Goal: Task Accomplishment & Management: Manage account settings

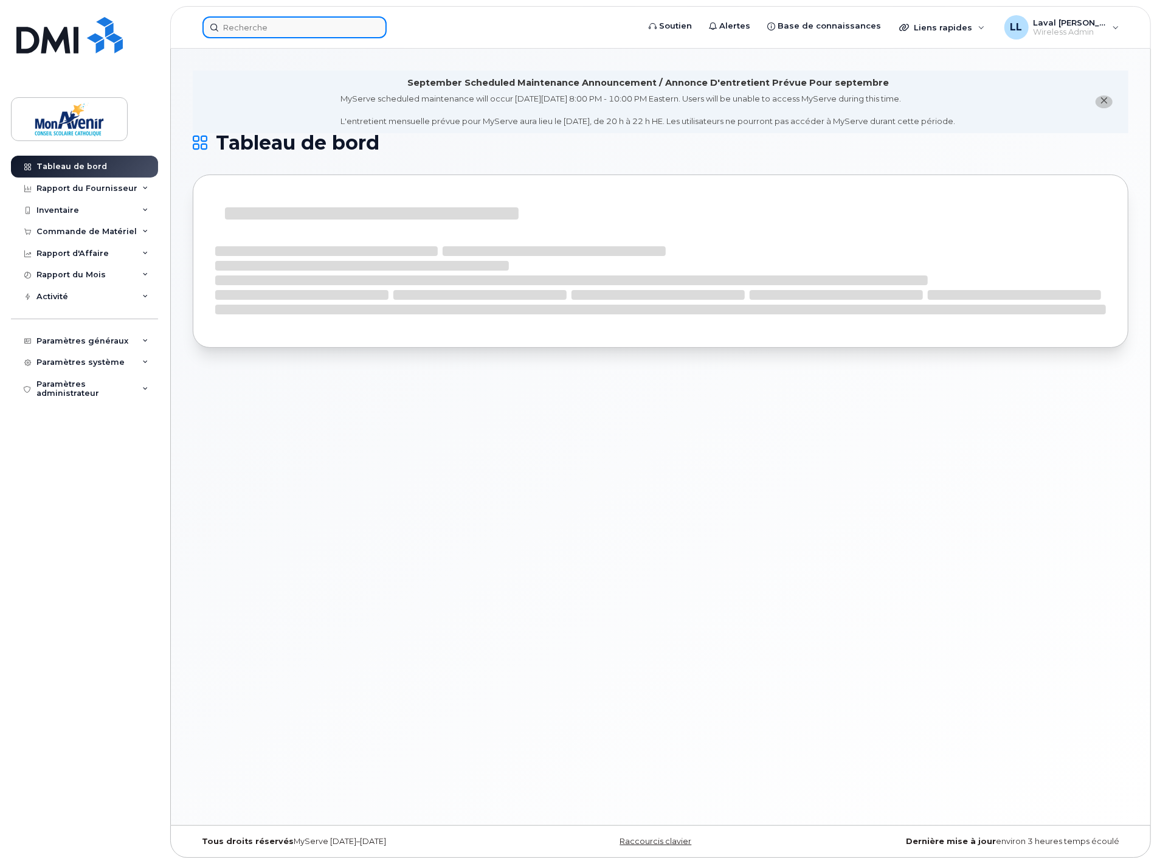
click at [286, 33] on input at bounding box center [294, 27] width 184 height 22
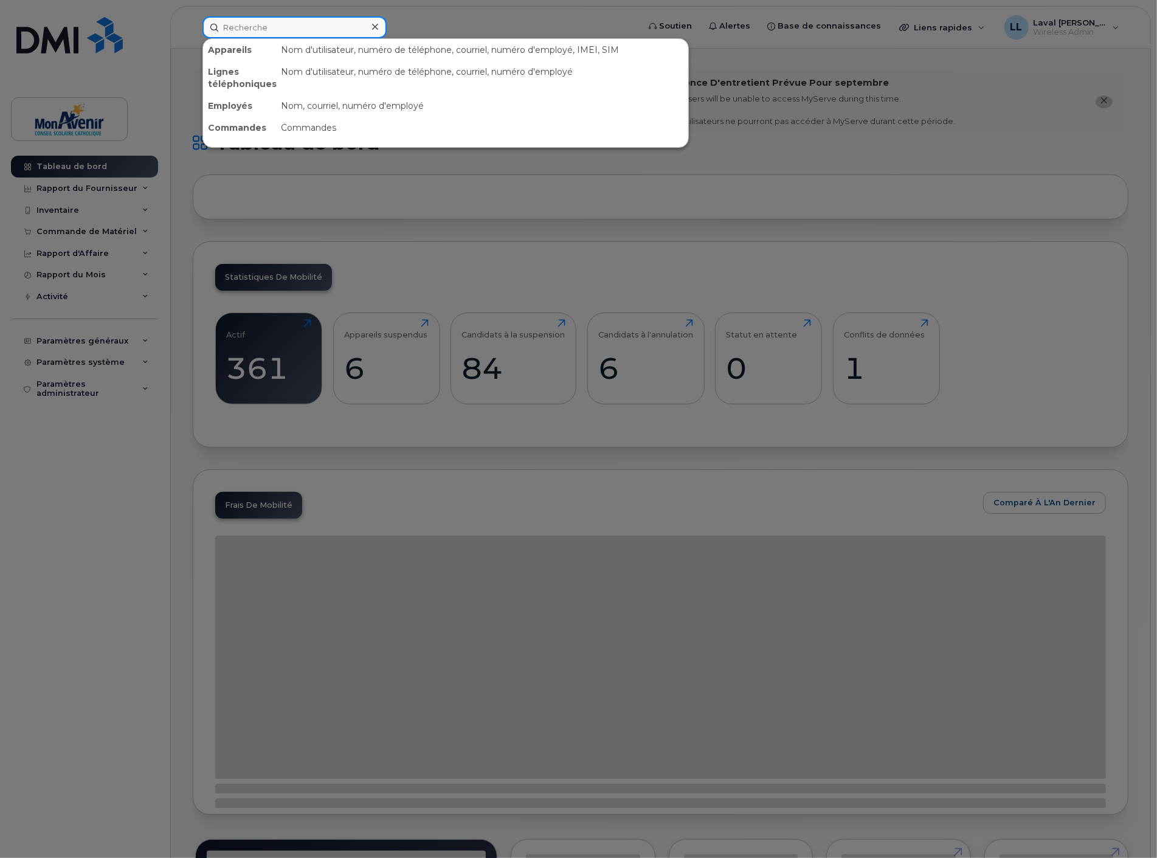
click at [286, 33] on input at bounding box center [294, 27] width 184 height 22
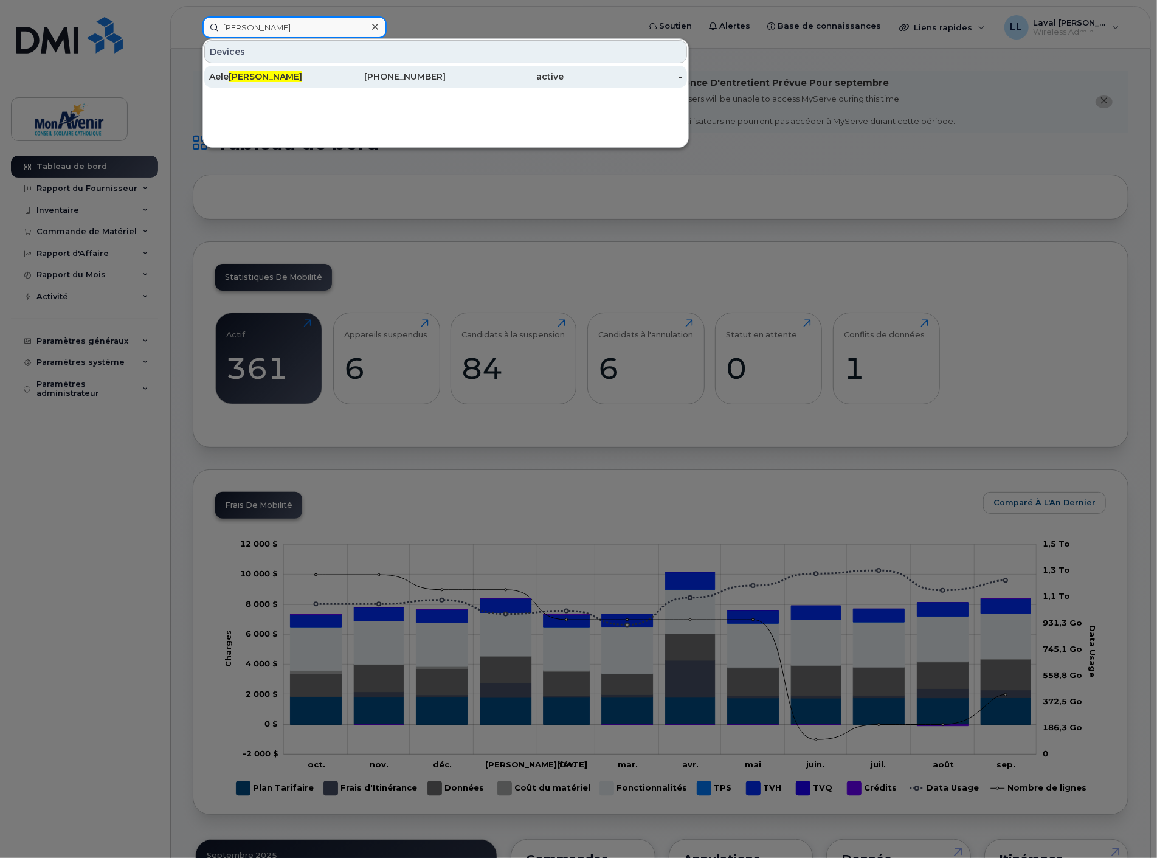
type input "[PERSON_NAME]"
click at [263, 74] on div "[PERSON_NAME]" at bounding box center [268, 77] width 119 height 12
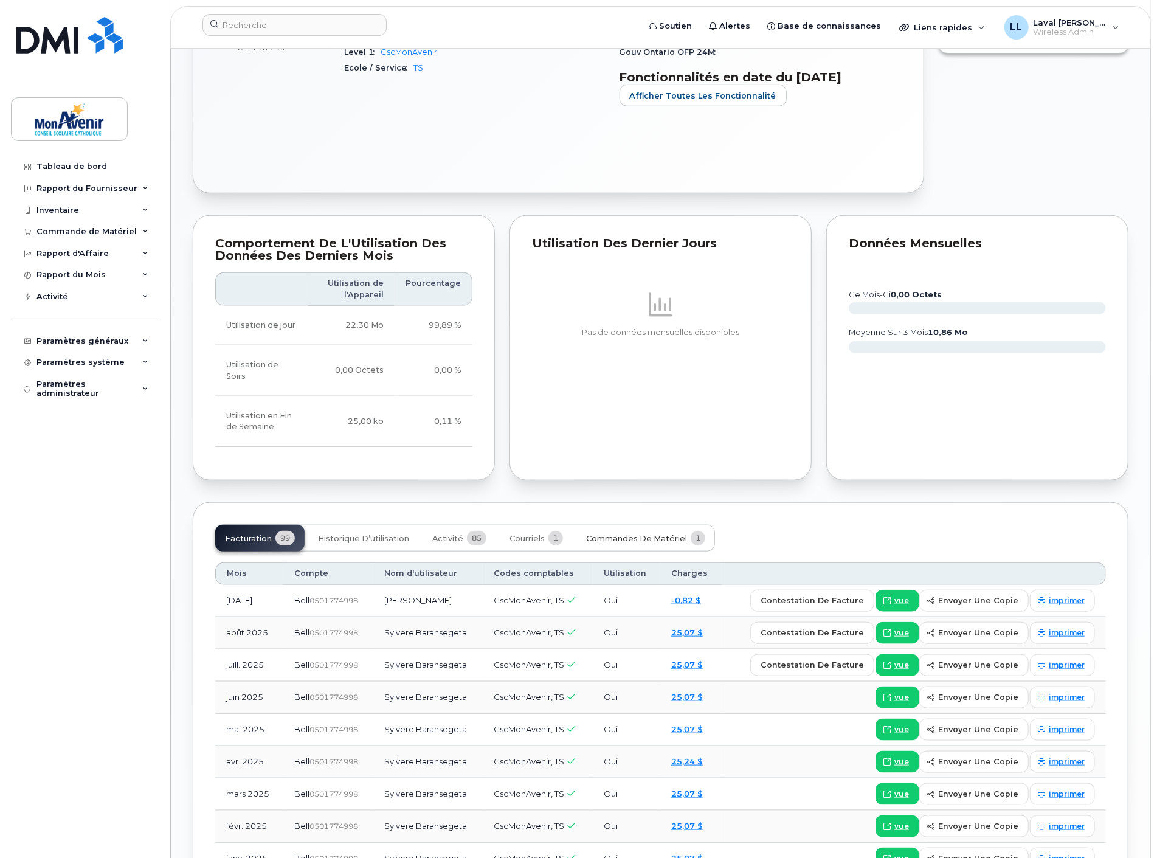
click at [647, 543] on span "Commandes de matériel" at bounding box center [636, 539] width 101 height 10
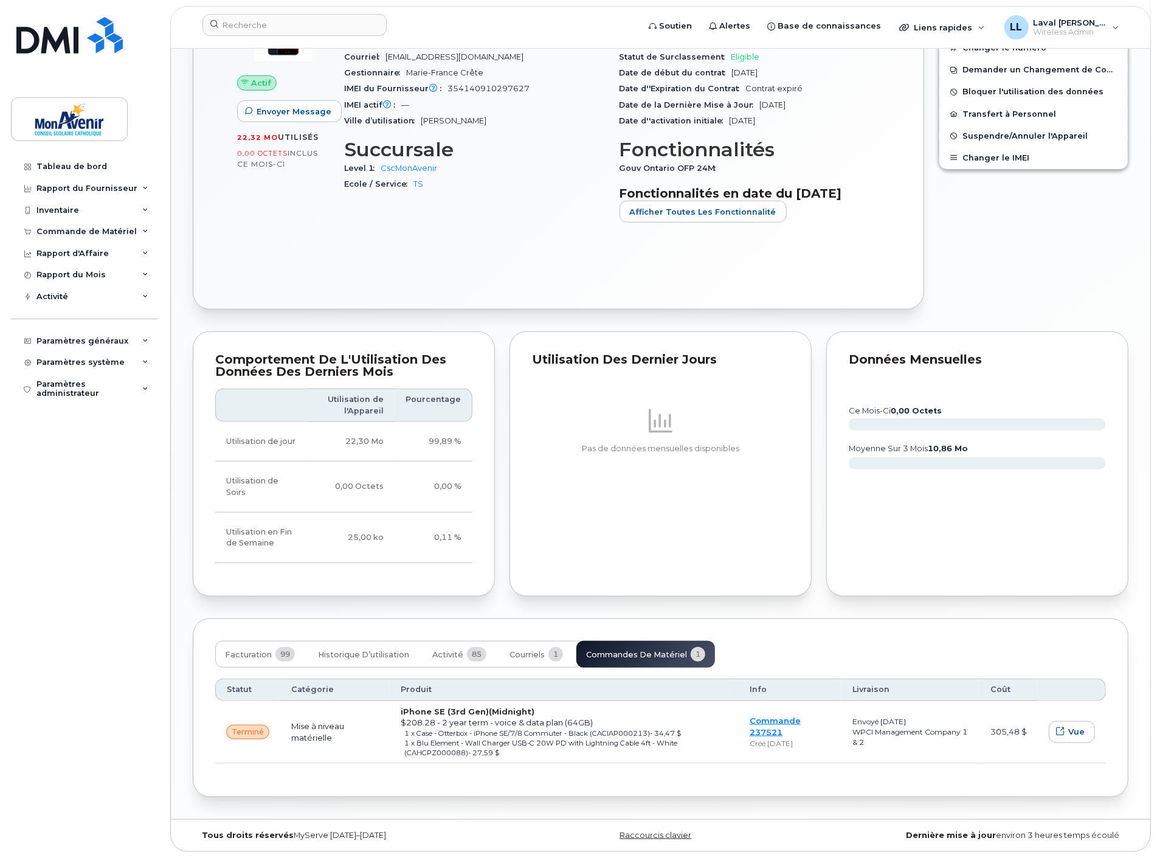
scroll to position [563, 0]
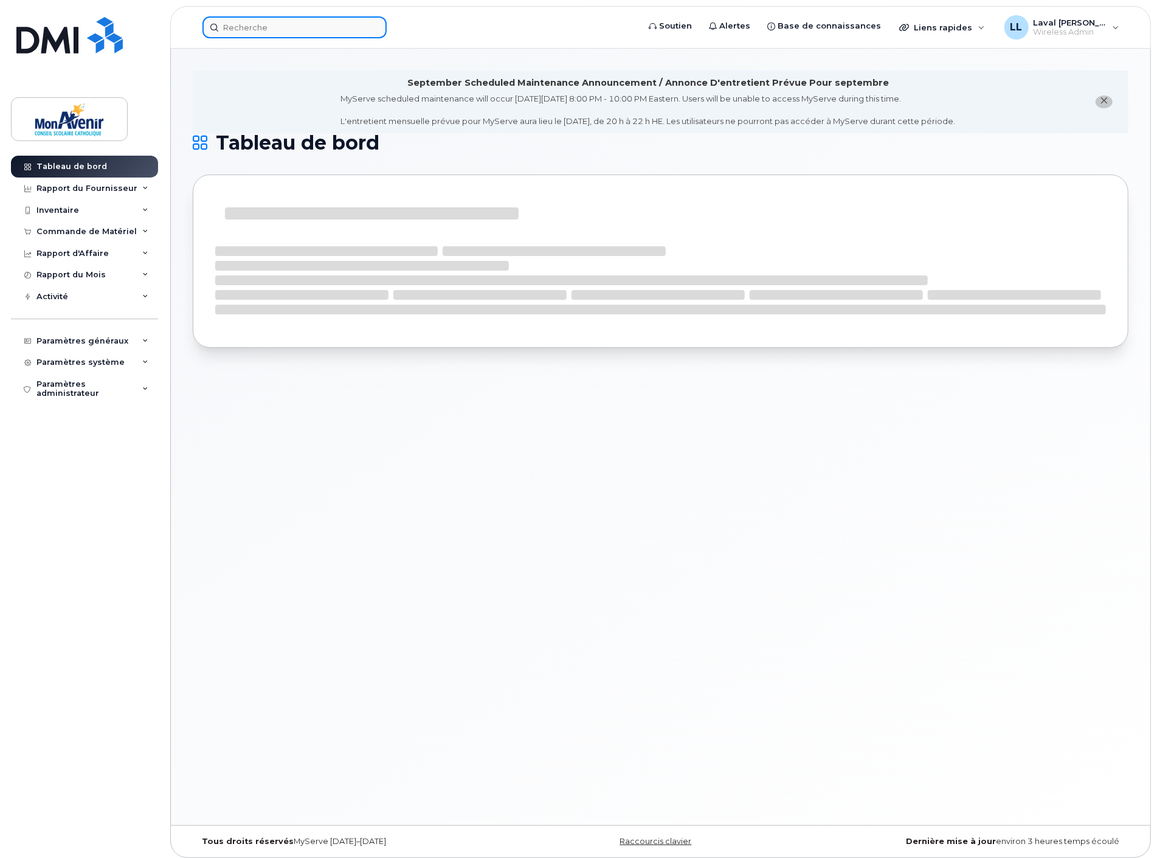
click at [263, 28] on input at bounding box center [294, 27] width 184 height 22
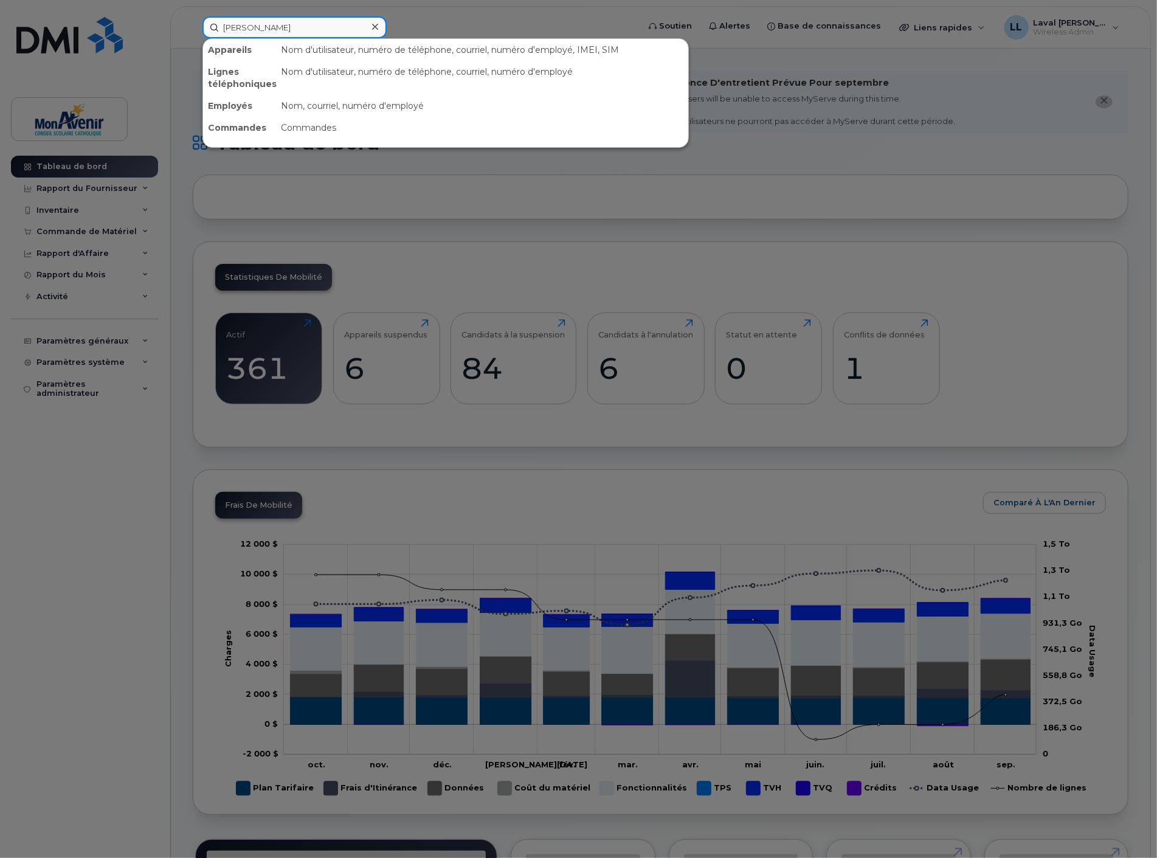
type input "[PERSON_NAME]"
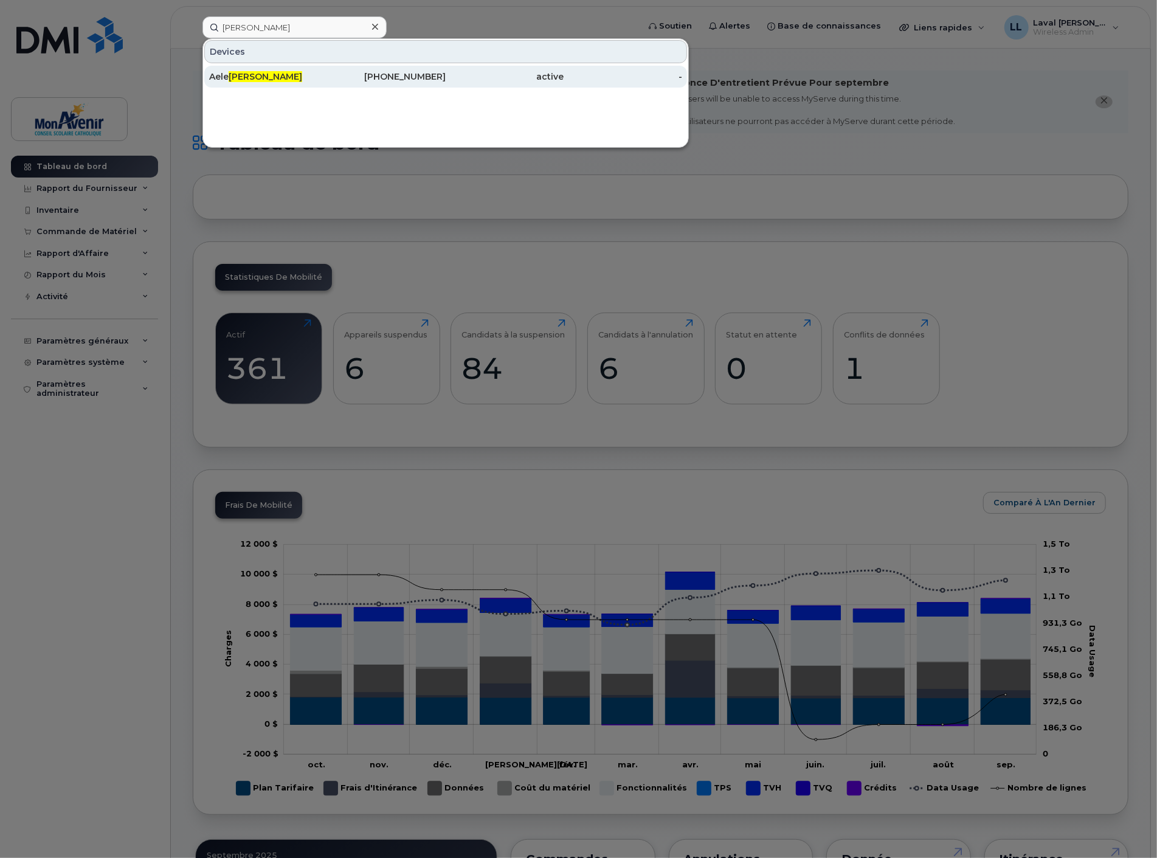
click at [226, 77] on div "[PERSON_NAME]" at bounding box center [268, 77] width 119 height 12
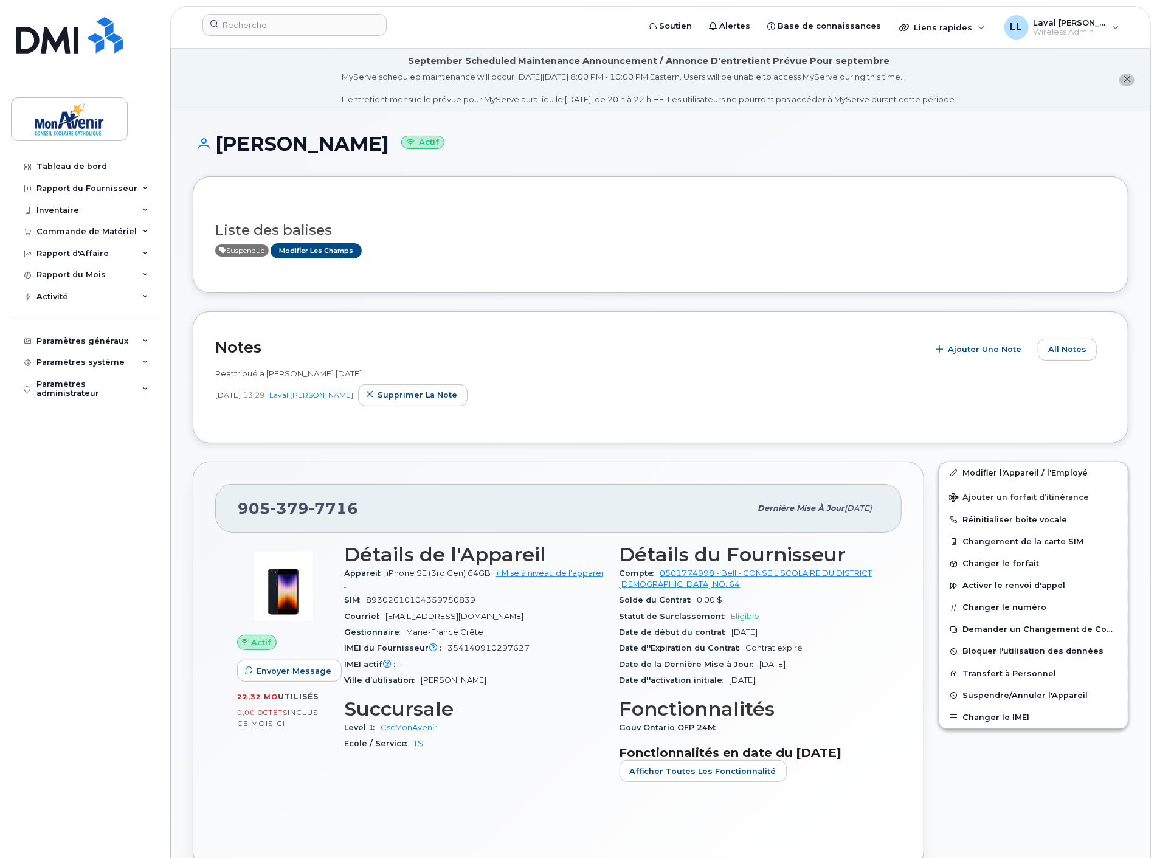
click at [245, 246] on span "Suspendue" at bounding box center [241, 250] width 53 height 12
click at [321, 251] on link "Modifier les Champs" at bounding box center [315, 250] width 91 height 15
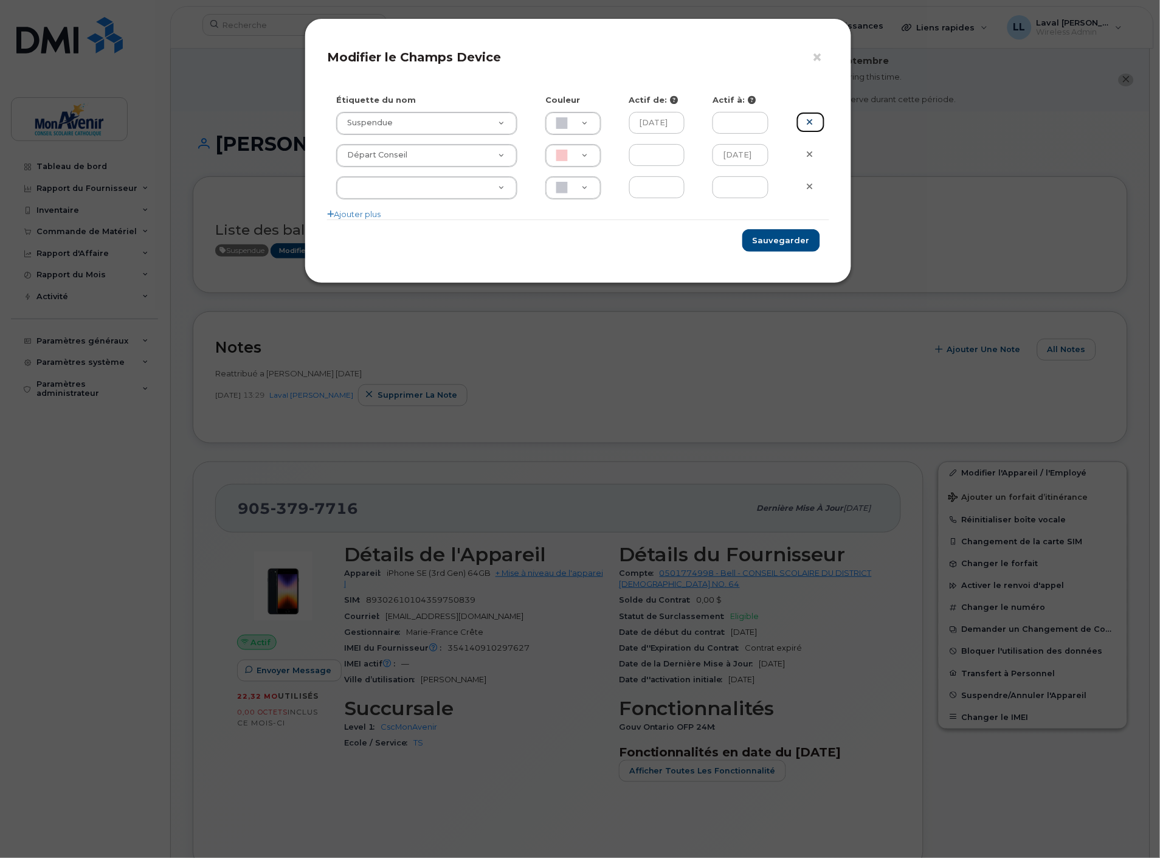
click at [806, 120] on icon at bounding box center [809, 121] width 7 height 9
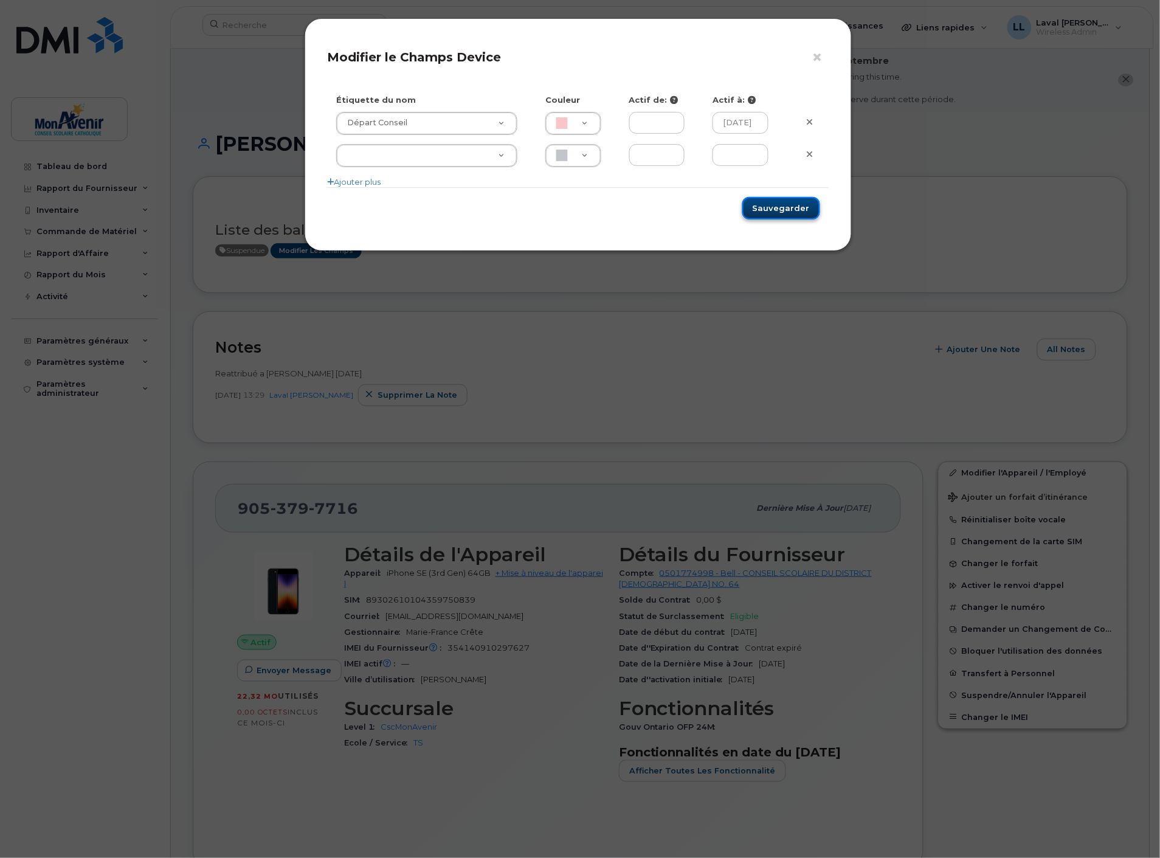
click at [784, 208] on button "Sauvegarder" at bounding box center [781, 208] width 78 height 22
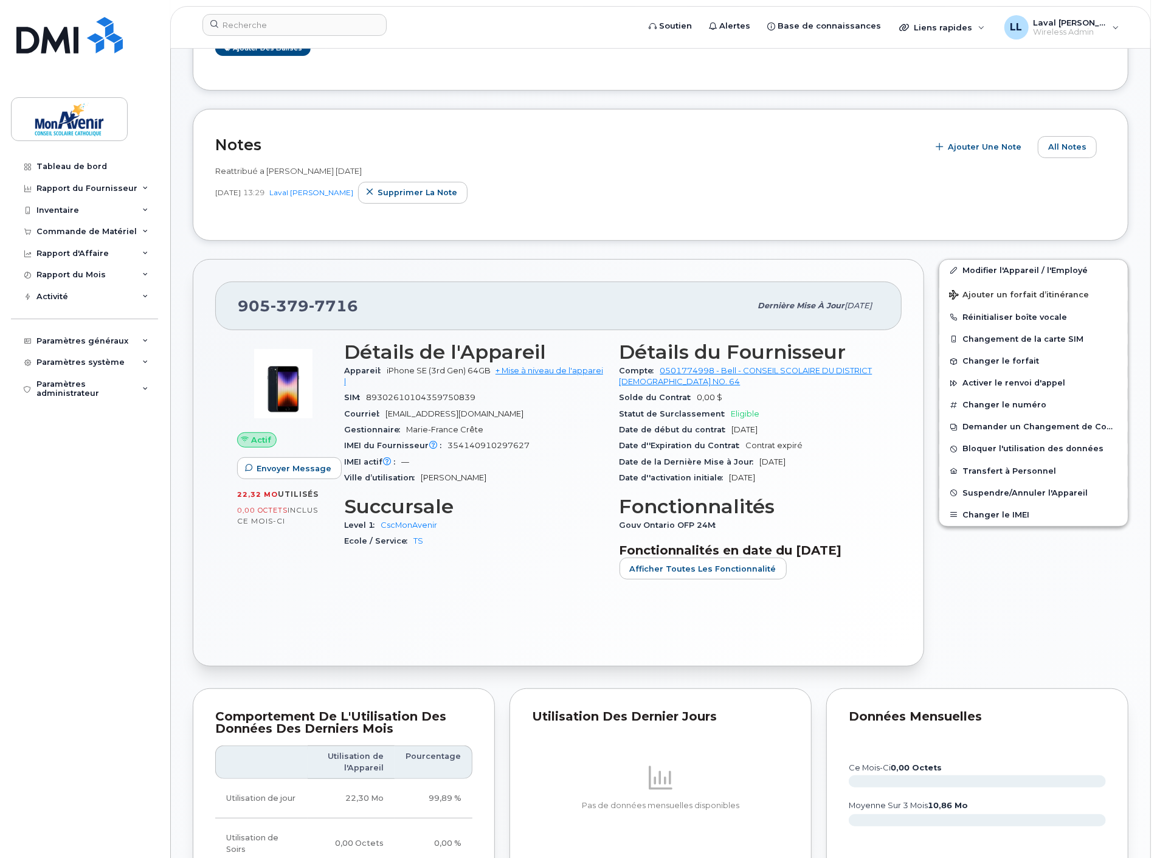
scroll to position [135, 0]
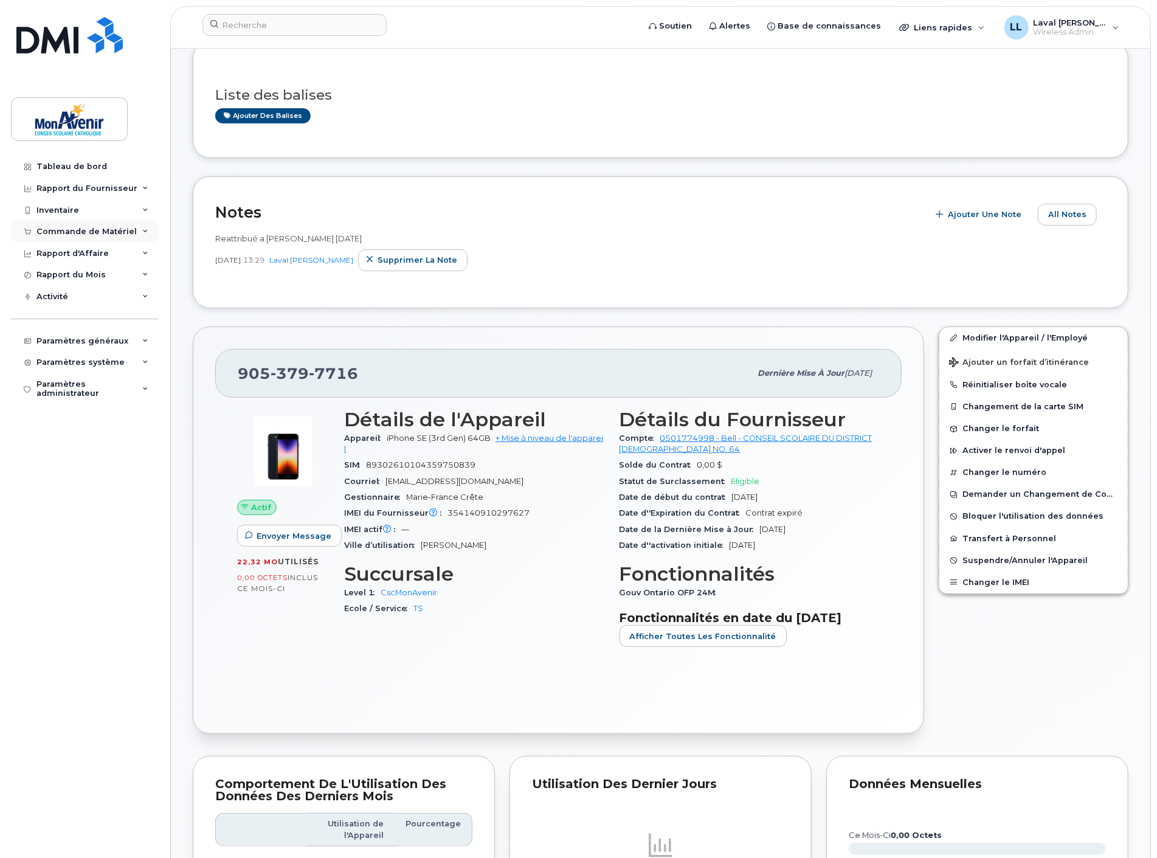
click at [76, 229] on div "Commande de Matériel" at bounding box center [86, 232] width 100 height 10
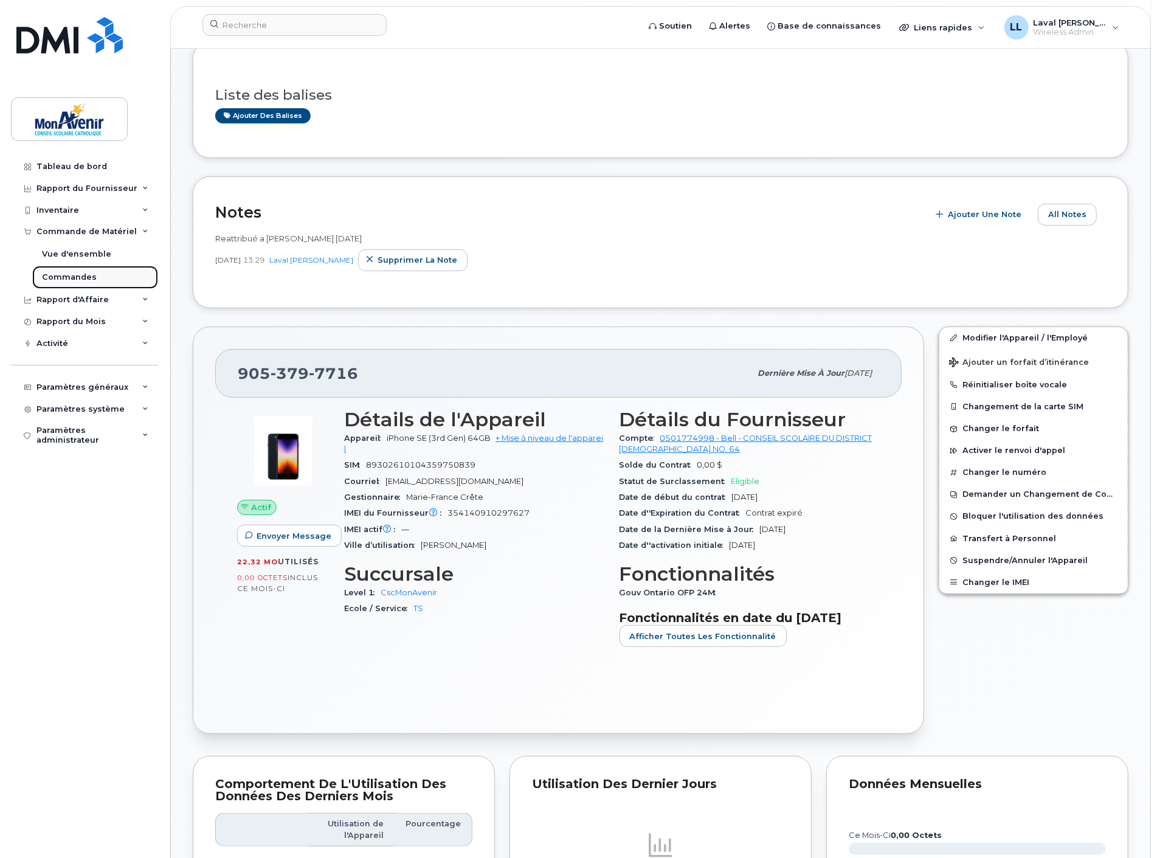
click at [62, 278] on div "Commandes" at bounding box center [69, 277] width 55 height 11
